Goal: Information Seeking & Learning: Learn about a topic

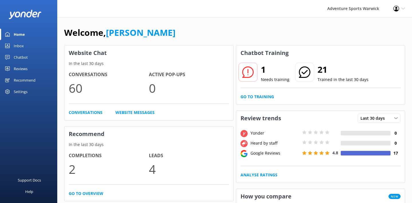
click at [248, 68] on icon at bounding box center [247, 71] width 11 height 11
click at [254, 96] on link "Go to Training" at bounding box center [256, 97] width 33 height 6
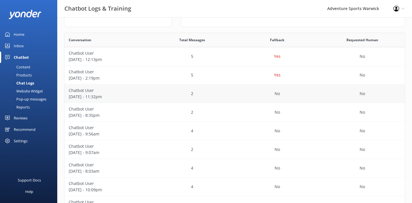
scroll to position [84, 0]
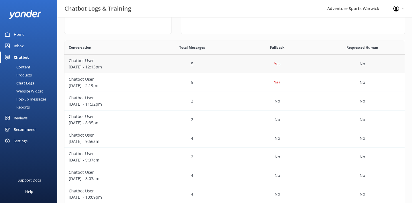
click at [91, 64] on p "Chatbot User" at bounding box center [107, 61] width 76 height 6
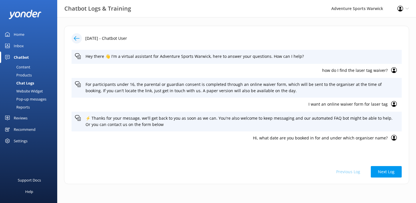
click at [77, 37] on icon at bounding box center [77, 38] width 6 height 6
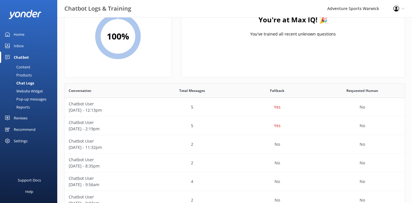
scroll to position [63, 0]
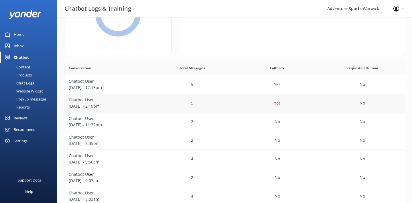
click at [80, 101] on p "Chatbot User" at bounding box center [107, 100] width 76 height 6
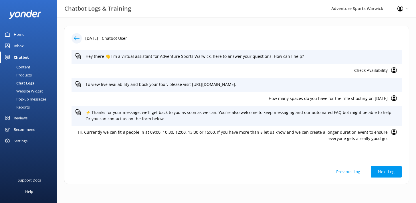
click at [17, 34] on div "Home" at bounding box center [19, 34] width 11 height 11
